Goal: Information Seeking & Learning: Learn about a topic

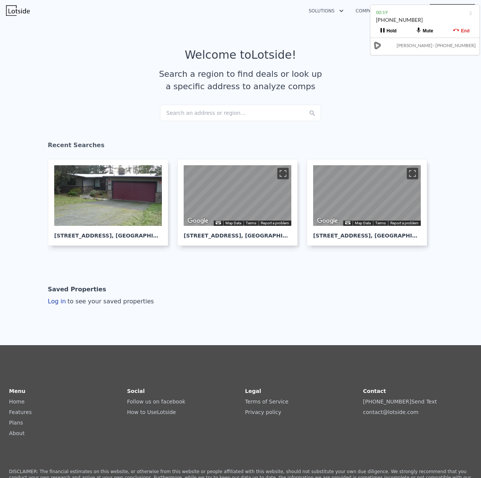
click at [187, 116] on div "Search an address or region..." at bounding box center [240, 113] width 161 height 17
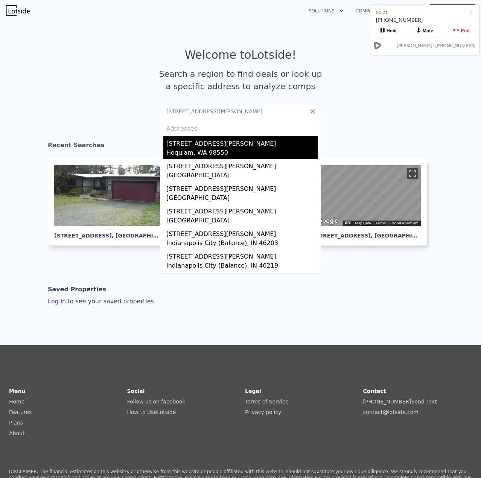
type input "[STREET_ADDRESS][PERSON_NAME]"
click at [184, 144] on div "[STREET_ADDRESS][PERSON_NAME]" at bounding box center [242, 142] width 151 height 12
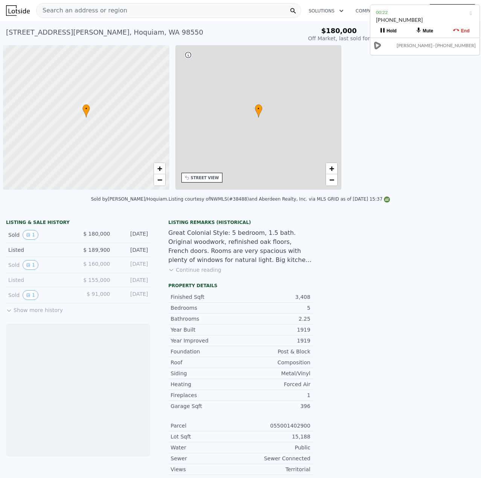
scroll to position [0, 3]
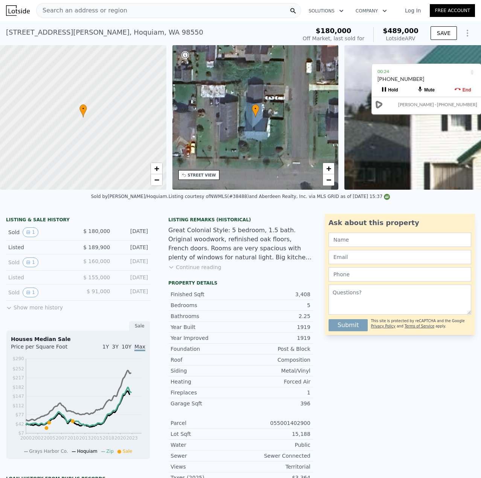
drag, startPoint x: 413, startPoint y: 18, endPoint x: 407, endPoint y: 56, distance: 37.8
click at [408, 75] on div "[PHONE_NUMBER]" at bounding box center [427, 82] width 98 height 14
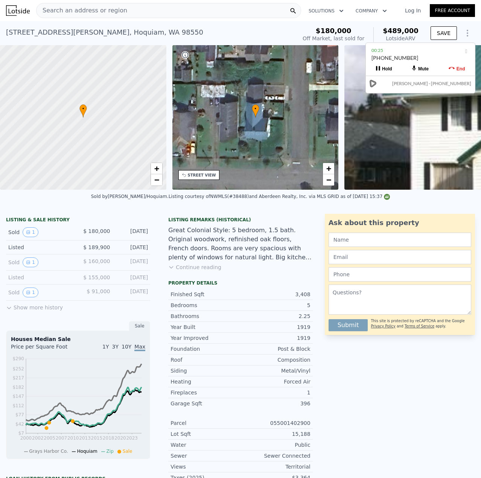
click at [449, 68] on icon at bounding box center [452, 68] width 6 height 6
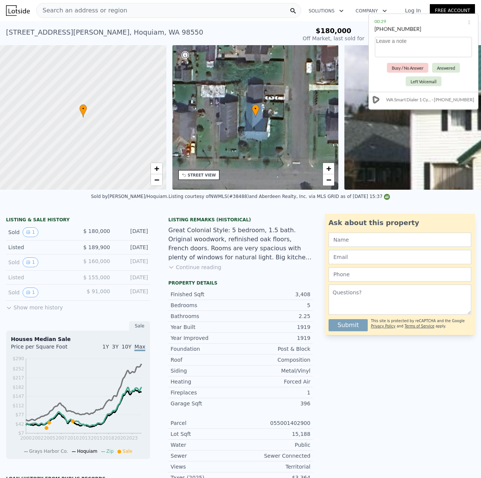
click at [179, 14] on div "Search an address or region" at bounding box center [168, 10] width 265 height 15
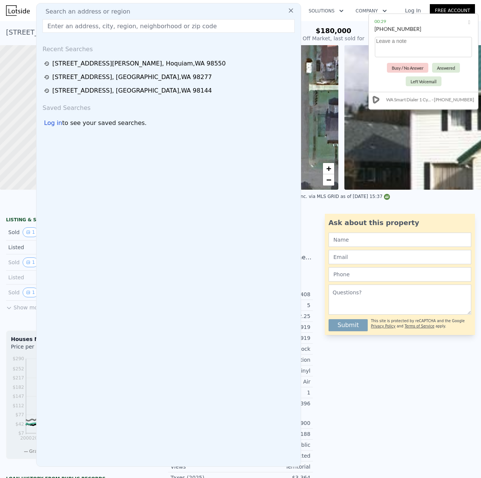
drag, startPoint x: 179, startPoint y: 14, endPoint x: 176, endPoint y: 27, distance: 13.9
click at [176, 27] on input "text" at bounding box center [169, 26] width 252 height 14
paste input "[STREET_ADDRESS]"
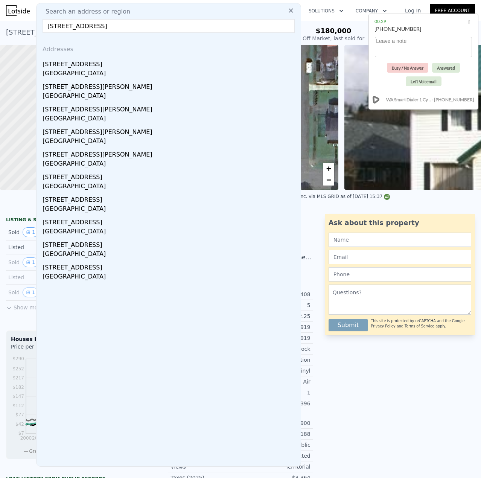
type input "[STREET_ADDRESS]"
click at [124, 66] on div "[STREET_ADDRESS]" at bounding box center [170, 63] width 255 height 12
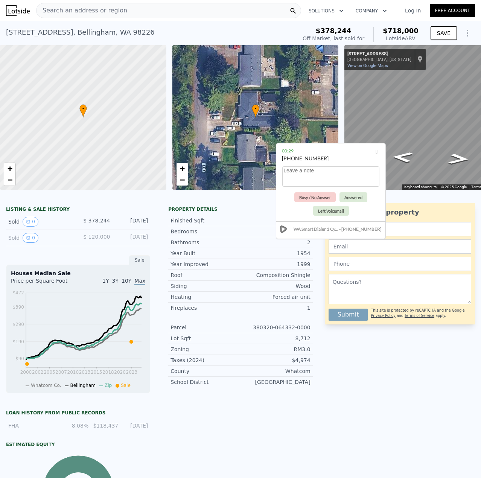
drag, startPoint x: 428, startPoint y: 26, endPoint x: 371, endPoint y: 135, distance: 122.8
click at [350, 155] on div "[PHONE_NUMBER]" at bounding box center [331, 162] width 98 height 14
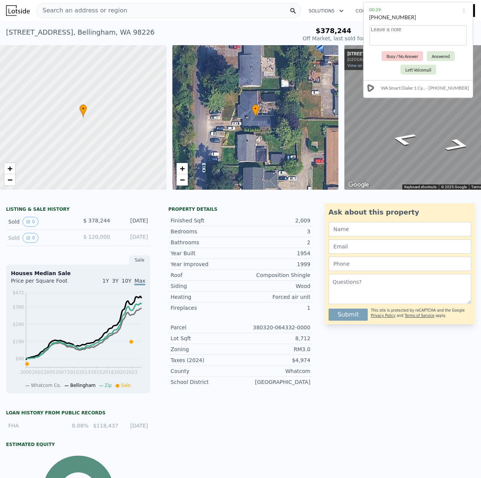
drag, startPoint x: 343, startPoint y: 159, endPoint x: 416, endPoint y: 26, distance: 151.4
click at [416, 26] on textarea at bounding box center [418, 35] width 97 height 20
click at [459, 145] on icon "Go South, Lincoln St" at bounding box center [458, 146] width 46 height 20
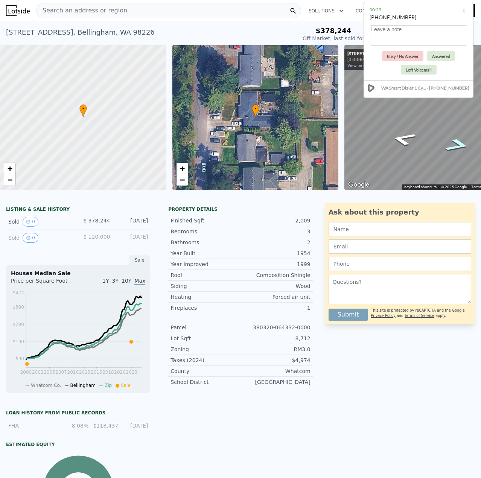
click at [458, 145] on icon "Go South, Lincoln St" at bounding box center [458, 146] width 46 height 20
click at [458, 145] on icon "Go South, Lincoln St" at bounding box center [458, 144] width 43 height 19
click at [458, 145] on icon "Go South, Lincoln St" at bounding box center [460, 141] width 36 height 17
click at [453, 136] on icon "Go East, E Illinois St" at bounding box center [440, 132] width 54 height 17
click at [441, 149] on icon "Go East, E Illinois St" at bounding box center [448, 145] width 57 height 18
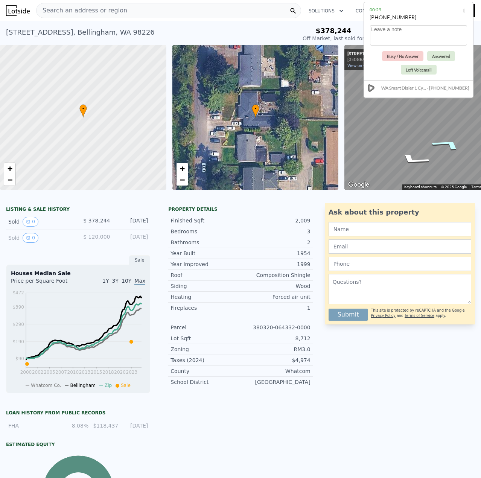
click at [442, 147] on icon "Go East, E Illinois St" at bounding box center [448, 145] width 57 height 18
click at [418, 159] on icon "Go West, E Illinois St" at bounding box center [414, 160] width 57 height 18
click at [418, 159] on icon "Go West, E Illinois St" at bounding box center [413, 159] width 57 height 18
click at [418, 159] on icon "Go West, Lincoln St" at bounding box center [409, 158] width 55 height 19
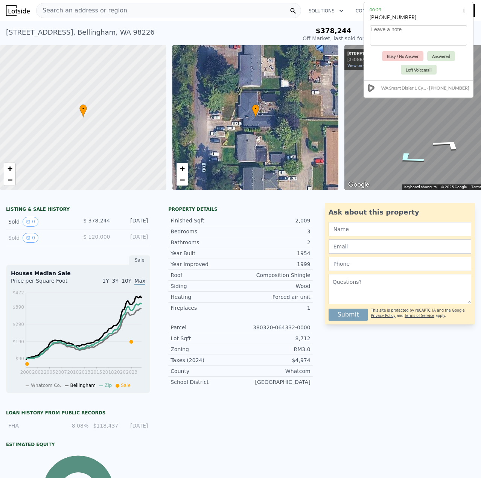
click at [414, 159] on icon "Go West, Lincoln St" at bounding box center [409, 158] width 55 height 19
click at [413, 158] on icon "Go Northwest, Lincoln St" at bounding box center [404, 155] width 46 height 18
click at [410, 152] on icon "Go North, Lincoln St" at bounding box center [404, 150] width 46 height 18
click at [409, 148] on icon "Go North, Lincoln St" at bounding box center [407, 147] width 53 height 19
click at [410, 144] on icon "Go North, Lincoln St" at bounding box center [408, 146] width 54 height 19
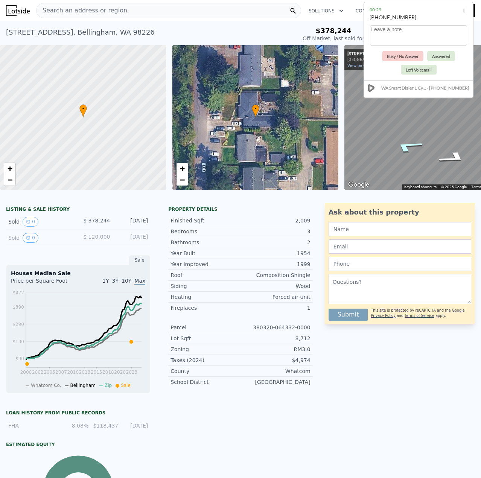
click at [410, 144] on icon "Go North, Lincoln St" at bounding box center [408, 146] width 54 height 19
click at [411, 144] on icon "Go North, Lincoln St" at bounding box center [408, 146] width 54 height 19
click at [410, 144] on icon "Go North, Lincoln St" at bounding box center [408, 146] width 54 height 19
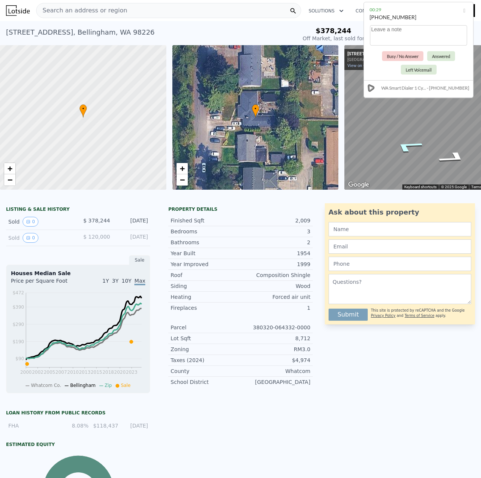
click at [410, 144] on icon "Go North, Lincoln St" at bounding box center [408, 146] width 54 height 19
click at [410, 144] on icon "Go North, Lincoln St" at bounding box center [409, 146] width 55 height 19
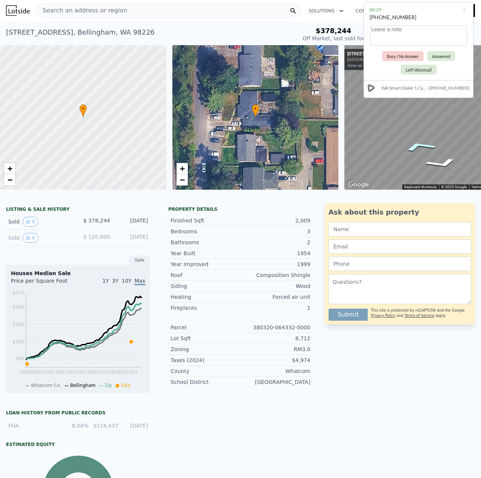
click at [422, 147] on icon "Go North, Lincoln St" at bounding box center [420, 147] width 55 height 16
click at [423, 147] on icon "Go North, Lincoln St" at bounding box center [419, 147] width 55 height 16
click at [416, 153] on icon "Go North, Lincoln St" at bounding box center [418, 150] width 56 height 16
